Goal: Task Accomplishment & Management: Manage account settings

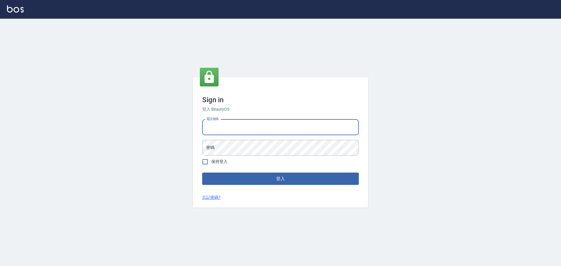
click at [245, 124] on input "電話號碼" at bounding box center [280, 128] width 157 height 16
type input "0922982220"
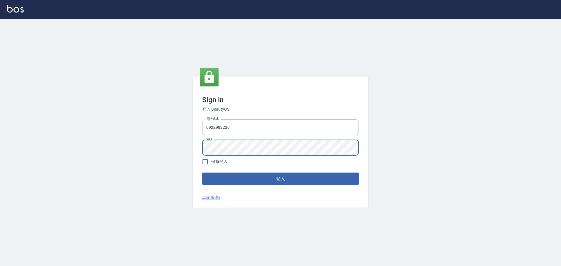
click at [202, 173] on button "登入" at bounding box center [280, 179] width 157 height 12
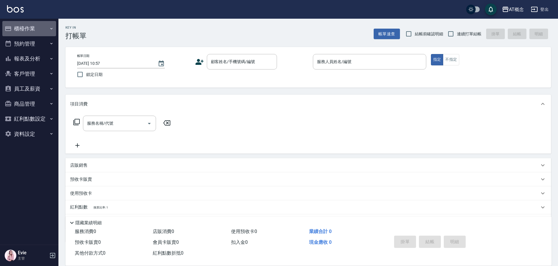
click at [14, 30] on button "櫃檯作業" at bounding box center [29, 28] width 54 height 15
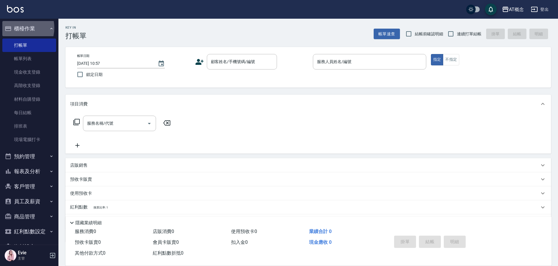
click at [16, 28] on button "櫃檯作業" at bounding box center [29, 28] width 54 height 15
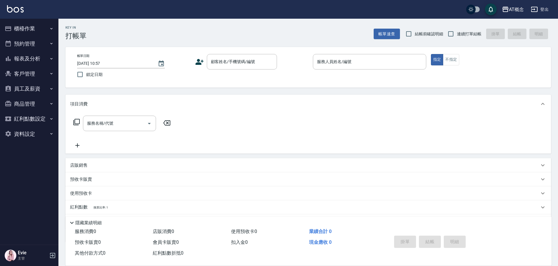
click at [29, 74] on button "客戶管理" at bounding box center [29, 73] width 54 height 15
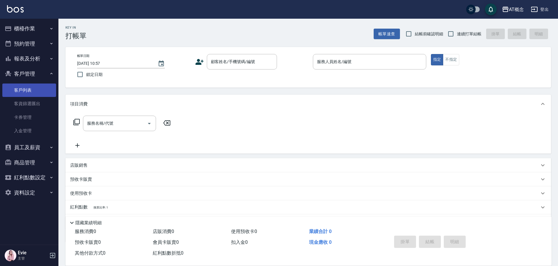
click at [31, 89] on link "客戶列表" at bounding box center [29, 90] width 54 height 13
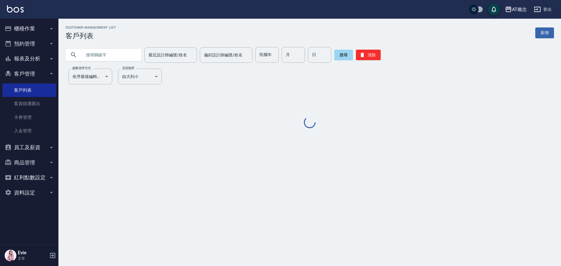
click at [110, 54] on input "text" at bounding box center [109, 55] width 55 height 16
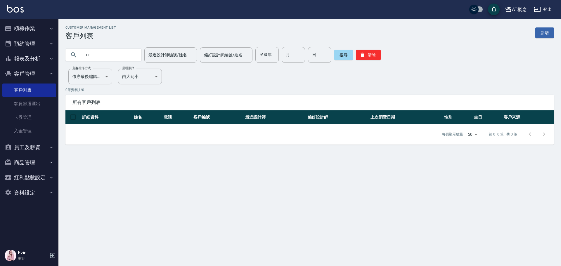
type input "t"
type input "李彩"
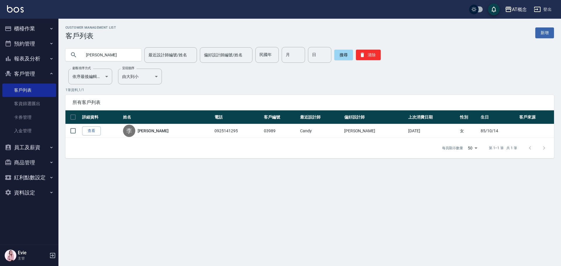
click at [32, 28] on button "櫃檯作業" at bounding box center [29, 28] width 54 height 15
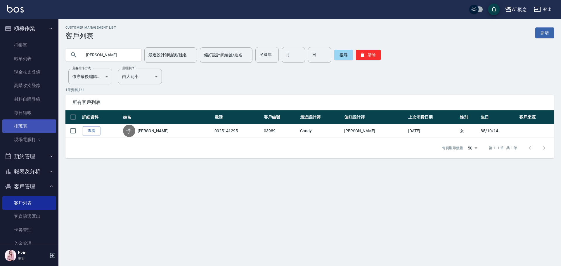
click at [16, 127] on link "排班表" at bounding box center [29, 126] width 54 height 13
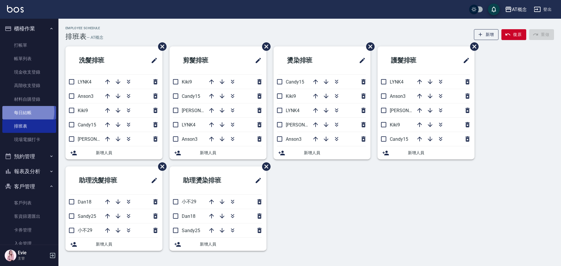
click at [23, 112] on link "每日結帳" at bounding box center [29, 112] width 54 height 13
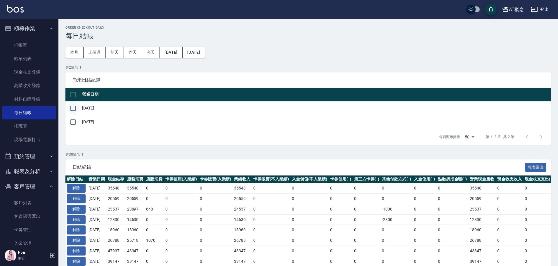
click at [75, 106] on input "checkbox" at bounding box center [73, 108] width 12 height 12
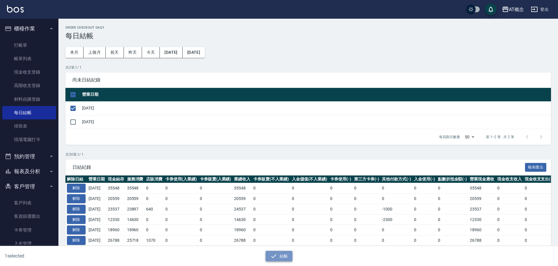
click at [285, 260] on button "結帳" at bounding box center [279, 256] width 27 height 11
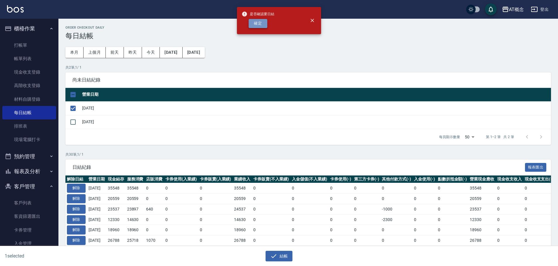
click at [252, 26] on button "確定" at bounding box center [258, 23] width 19 height 9
checkbox input "false"
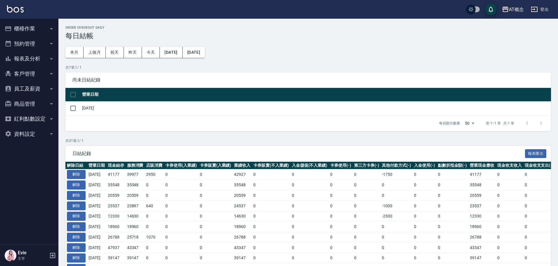
click at [29, 30] on button "櫃檯作業" at bounding box center [29, 28] width 54 height 15
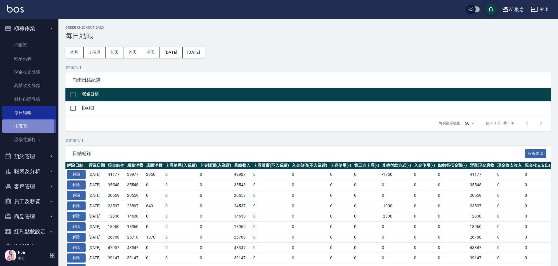
click at [24, 126] on link "排班表" at bounding box center [29, 126] width 54 height 13
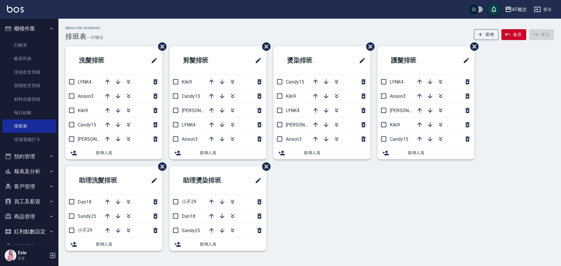
click at [21, 185] on button "客戶管理" at bounding box center [29, 186] width 54 height 15
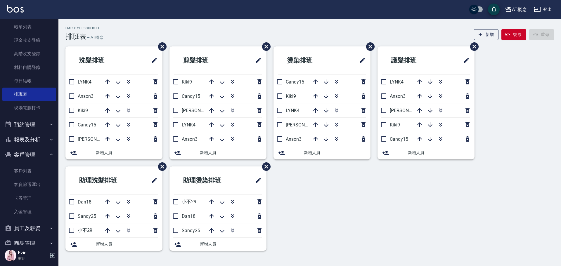
scroll to position [75, 0]
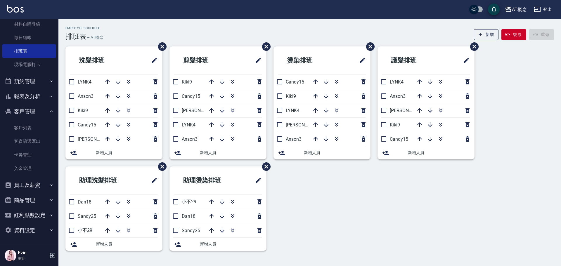
click at [27, 201] on button "商品管理" at bounding box center [29, 200] width 54 height 15
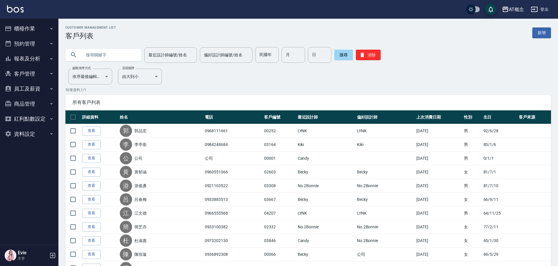
click at [106, 57] on input "text" at bounding box center [109, 55] width 55 height 16
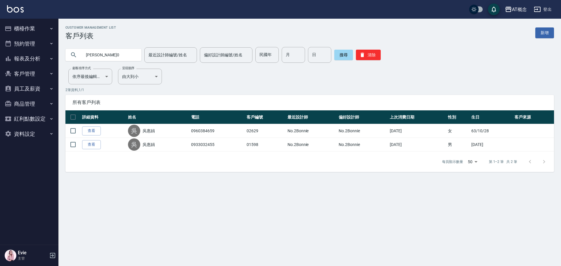
drag, startPoint x: 27, startPoint y: 58, endPoint x: 1, endPoint y: 59, distance: 26.6
click at [1, 59] on div "AT概念 登出 櫃檯作業 打帳單 帳單列表 現金收支登錄 高階收支登錄 材料自購登錄 每日結帳 排班表 現場電腦打卡 預約管理 預約管理 單日預約紀錄 單週預…" at bounding box center [280, 133] width 561 height 266
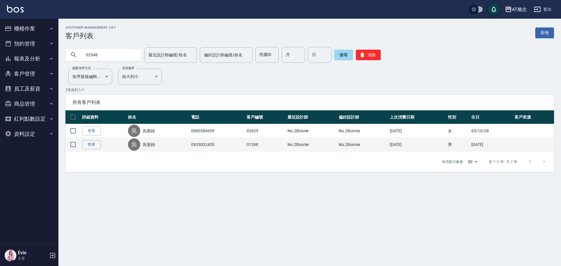
type input "02548"
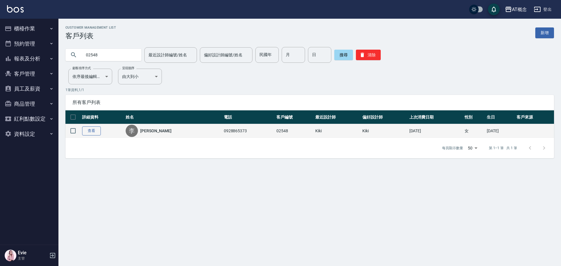
drag, startPoint x: 75, startPoint y: 130, endPoint x: 85, endPoint y: 131, distance: 10.0
click at [75, 130] on input "checkbox" at bounding box center [73, 131] width 12 height 12
checkbox input "true"
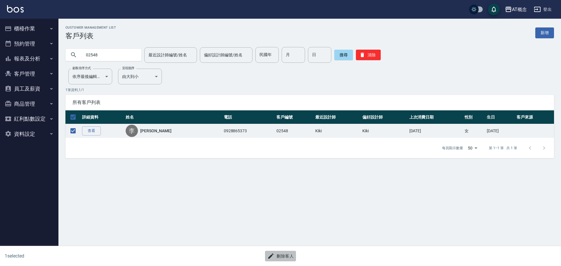
click at [290, 255] on button "刪除客人" at bounding box center [280, 256] width 31 height 11
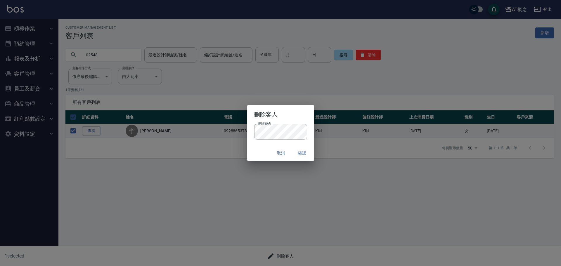
click at [252, 154] on div "取消 確認" at bounding box center [280, 153] width 67 height 15
click at [303, 151] on button "確認" at bounding box center [302, 153] width 19 height 11
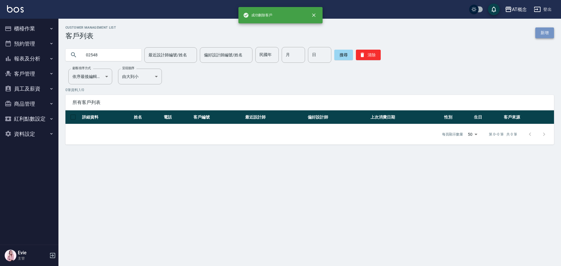
click at [543, 27] on link "新增" at bounding box center [545, 32] width 19 height 11
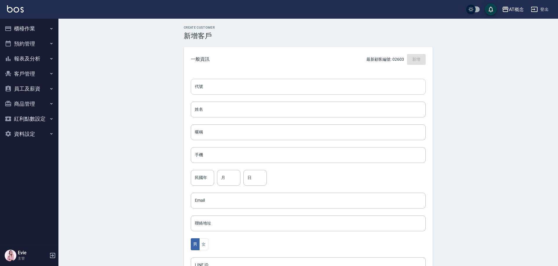
click at [200, 87] on input "代號" at bounding box center [308, 87] width 235 height 16
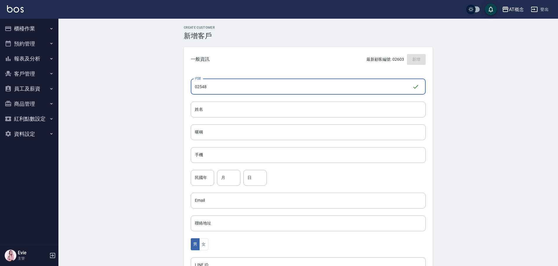
type input "02548"
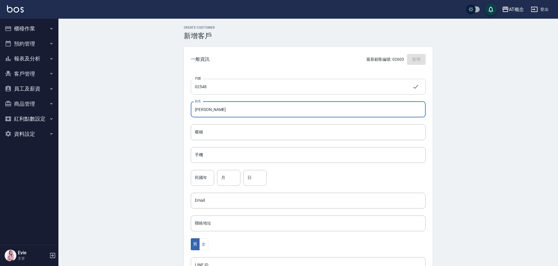
type input "古祈祥"
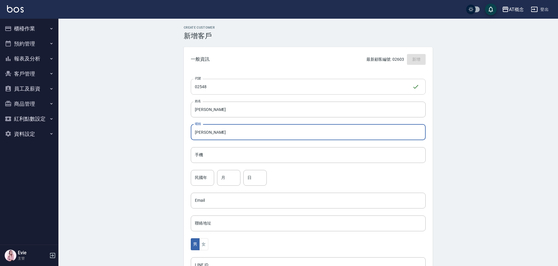
type input "祈祥"
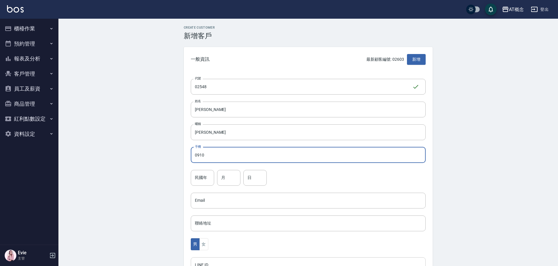
type input "0910"
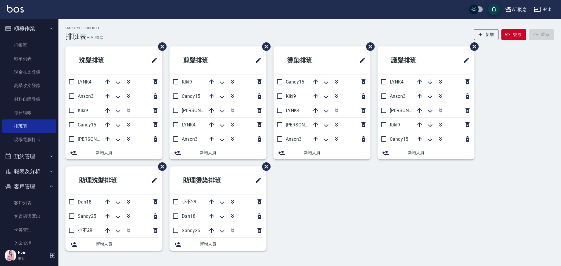
scroll to position [75, 0]
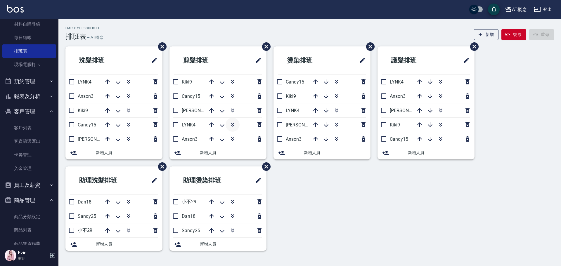
click at [231, 123] on icon "button" at bounding box center [232, 124] width 3 height 2
